Goal: Information Seeking & Learning: Learn about a topic

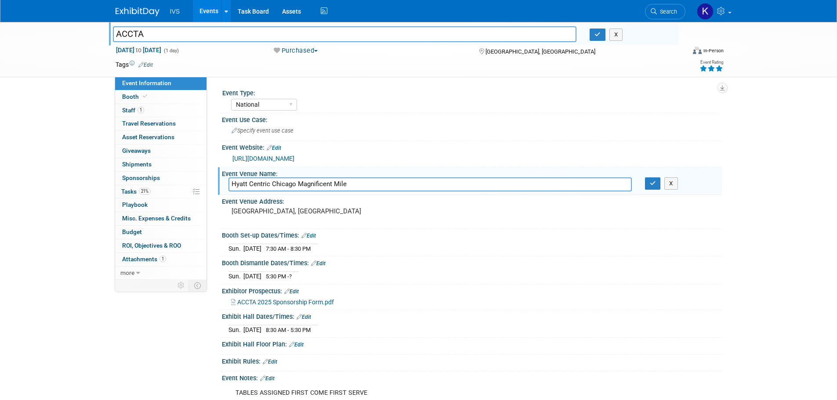
select select "National"
click at [207, 10] on link "Events" at bounding box center [209, 11] width 32 height 22
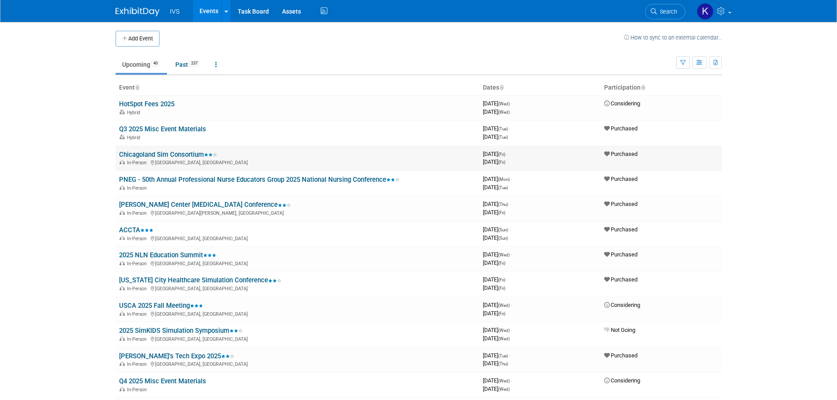
click at [164, 156] on link "Chicagoland Sim Consortium" at bounding box center [168, 155] width 98 height 8
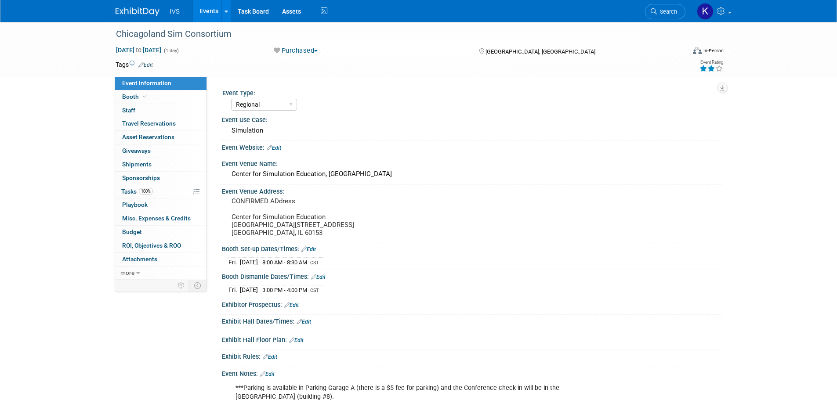
select select "Regional"
drag, startPoint x: 230, startPoint y: 172, endPoint x: 403, endPoint y: 172, distance: 173.6
click at [403, 172] on div "Center for Simulation Education, Loyola University Chicago" at bounding box center [472, 174] width 487 height 14
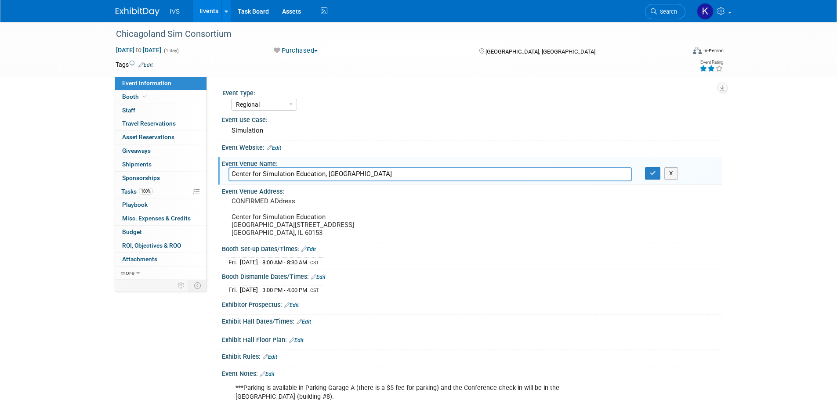
click at [368, 176] on input "Center for Simulation Education, Loyola University Chicago" at bounding box center [430, 174] width 403 height 14
click at [367, 176] on input "Center for Simulation Education, Loyola University Chicago" at bounding box center [430, 174] width 403 height 14
click at [728, 147] on div "Event Information Event Info Booth Booth 0 Staff 0 Staff 0 Travel Reservations …" at bounding box center [419, 256] width 620 height 468
click at [413, 123] on div "Event Use Case:" at bounding box center [472, 118] width 500 height 11
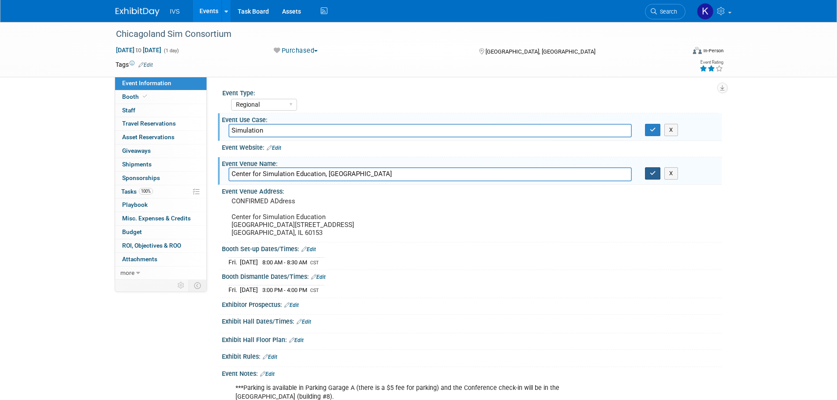
click at [652, 177] on button "button" at bounding box center [653, 173] width 16 height 12
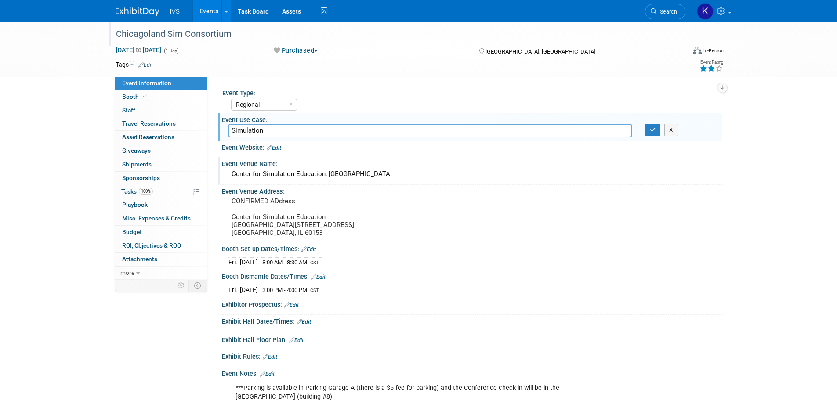
drag, startPoint x: 230, startPoint y: 36, endPoint x: 114, endPoint y: 40, distance: 115.7
click at [114, 40] on div "Chicagoland Sim Consortium" at bounding box center [392, 34] width 559 height 16
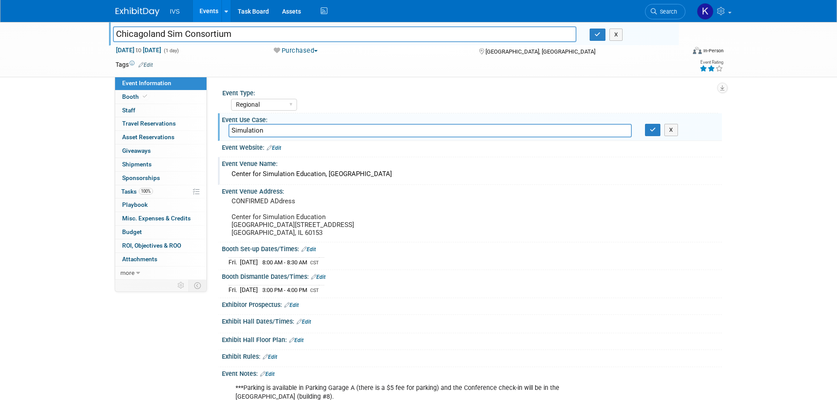
click at [212, 9] on link "Events" at bounding box center [209, 11] width 32 height 22
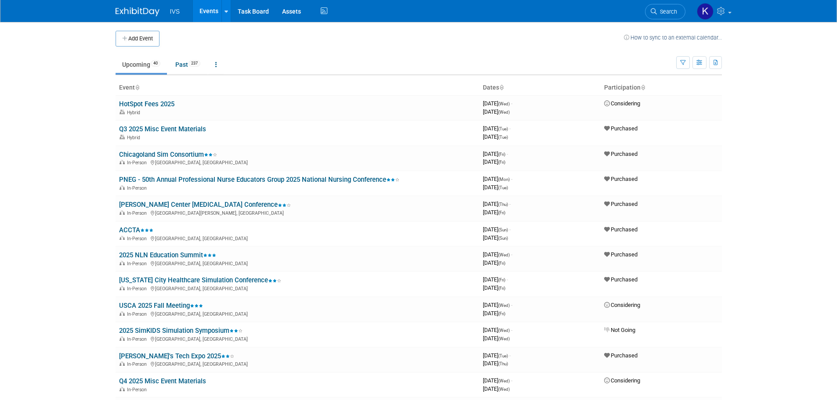
click at [179, 178] on link "PNEG - 50th Annual Professional Nurse Educators Group 2025 National Nursing Con…" at bounding box center [259, 180] width 280 height 8
click at [172, 204] on link "[PERSON_NAME] Center [MEDICAL_DATA] Conference" at bounding box center [205, 205] width 172 height 8
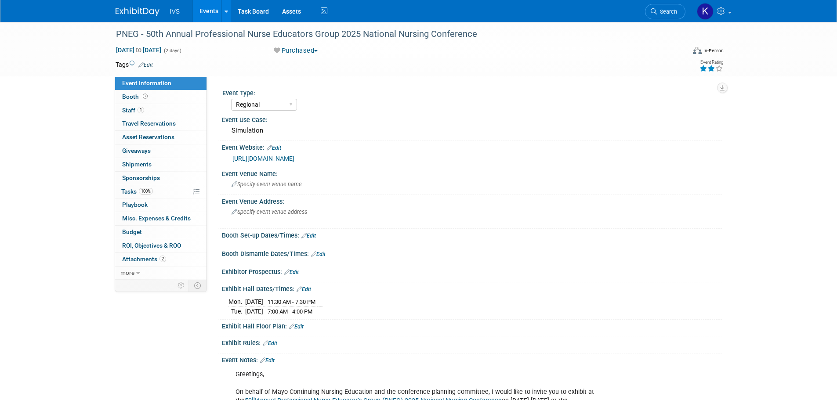
select select "Regional"
click at [167, 33] on div "PNEG - 50th Annual Professional Nurse Educators Group 2025 National Nursing Con…" at bounding box center [392, 34] width 559 height 16
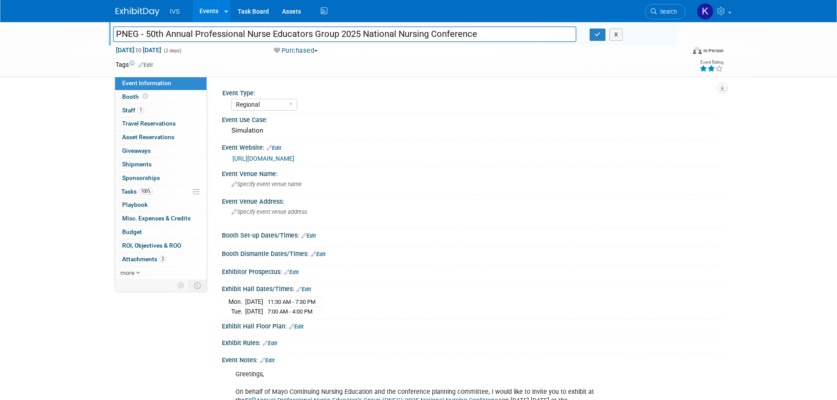
drag, startPoint x: 146, startPoint y: 34, endPoint x: 490, endPoint y: 42, distance: 343.3
click at [490, 42] on input "PNEG - 50th Annual Professional Nurse Educators Group 2025 National Nursing Con…" at bounding box center [345, 33] width 464 height 15
click at [270, 158] on link "https://ce.mayo.edu/nursing/content/50th-annual-professional-nurse-educators-gr…" at bounding box center [263, 158] width 62 height 7
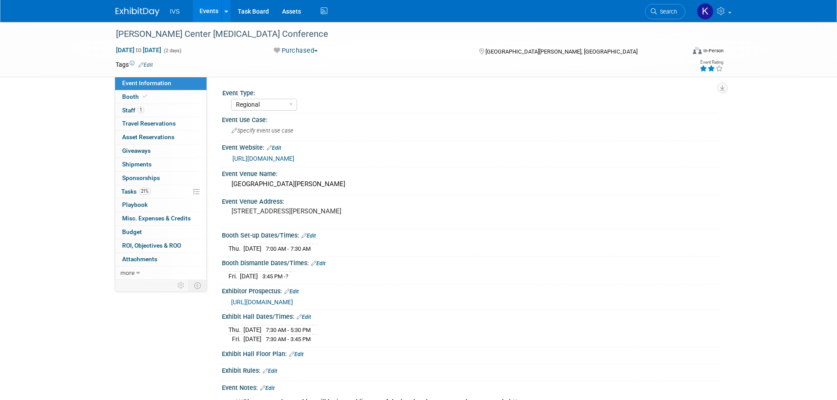
select select "Regional"
click at [319, 183] on div "St. Charles Convention Center" at bounding box center [472, 185] width 487 height 14
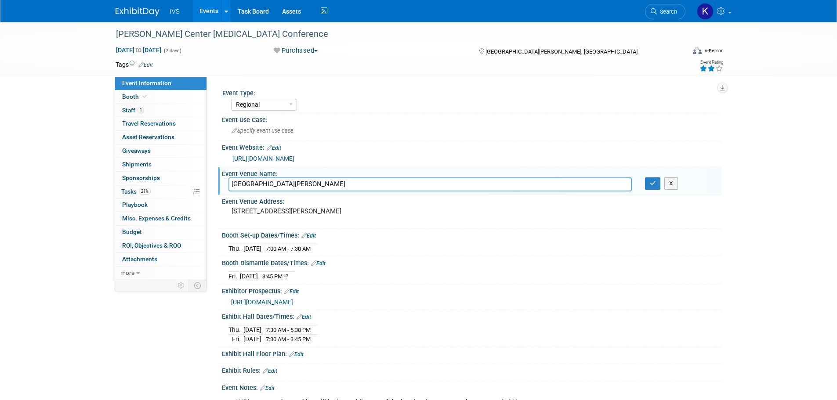
drag, startPoint x: 322, startPoint y: 183, endPoint x: 229, endPoint y: 183, distance: 92.3
click at [229, 183] on input "St. Charles Convention Center" at bounding box center [430, 185] width 403 height 14
click at [202, 9] on link "Events" at bounding box center [209, 11] width 32 height 22
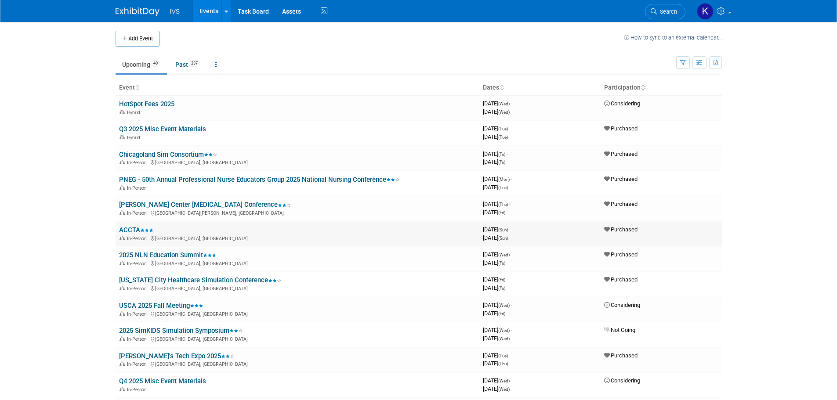
click at [131, 229] on link "ACCTA" at bounding box center [136, 230] width 34 height 8
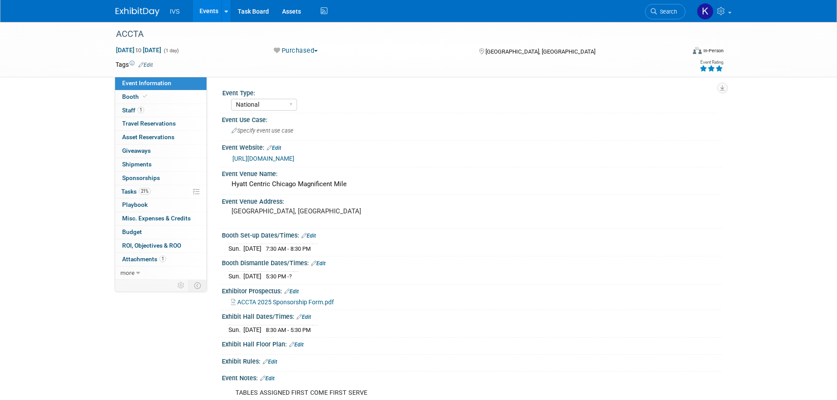
select select "National"
click at [294, 156] on link "https://asaccta.memberclicks.net/2025-accta-conference" at bounding box center [263, 158] width 62 height 7
drag, startPoint x: 348, startPoint y: 180, endPoint x: 229, endPoint y: 185, distance: 119.2
click at [229, 185] on div "Hyatt Centric Chicago Magnificent Mile" at bounding box center [472, 185] width 487 height 14
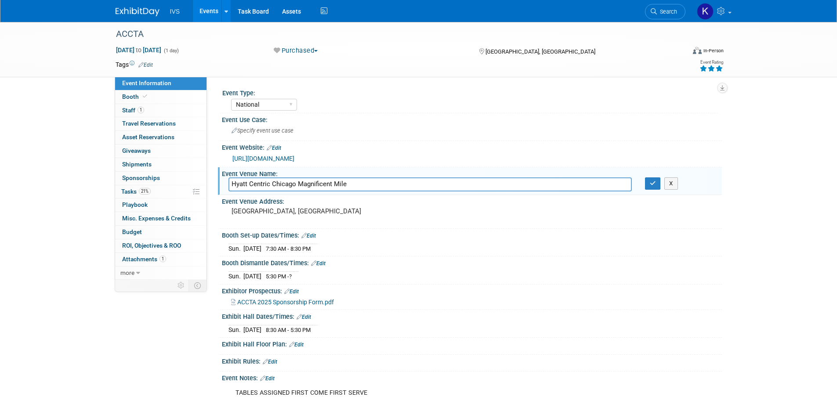
click at [214, 13] on link "Events" at bounding box center [209, 11] width 32 height 22
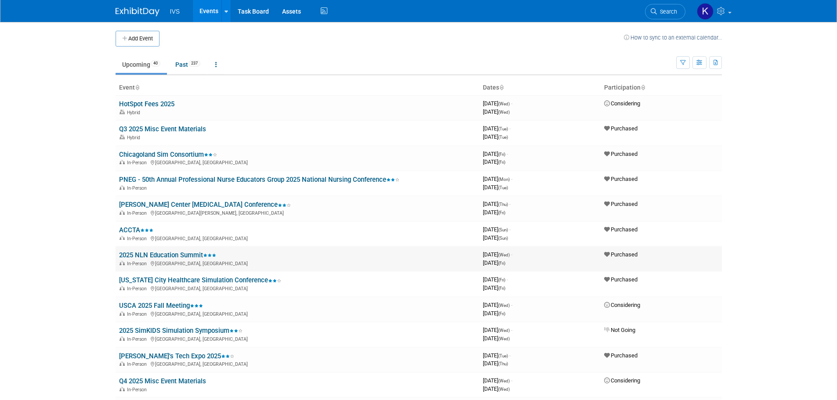
click at [195, 255] on link "2025 NLN Education Summit" at bounding box center [167, 255] width 97 height 8
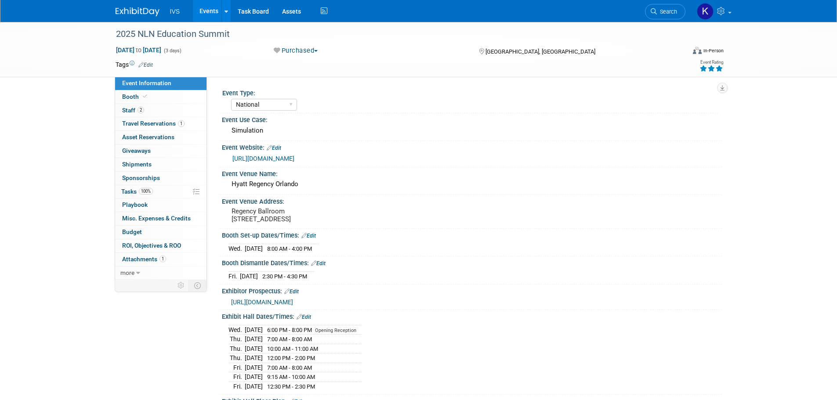
select select "National"
drag, startPoint x: 305, startPoint y: 186, endPoint x: 232, endPoint y: 185, distance: 72.1
click at [232, 185] on div "Hyatt Regency Orlando" at bounding box center [472, 185] width 487 height 14
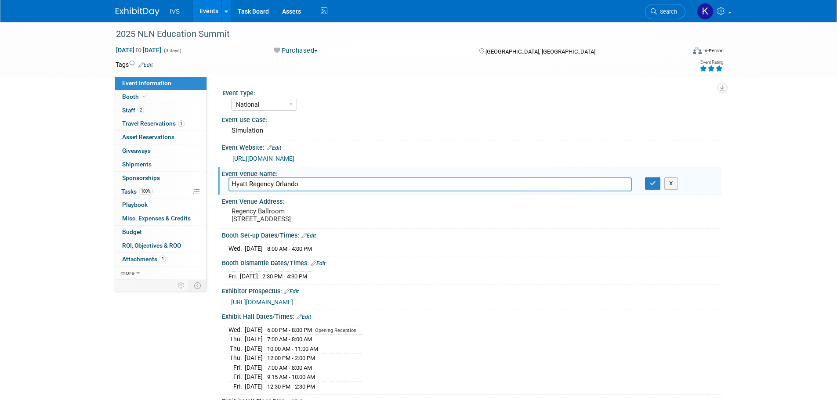
click at [266, 158] on link "[URL][DOMAIN_NAME]" at bounding box center [263, 158] width 62 height 7
